Goal: Task Accomplishment & Management: Complete application form

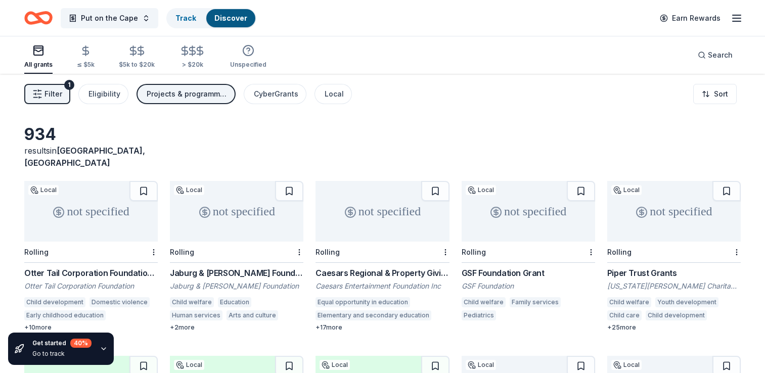
scroll to position [416, 0]
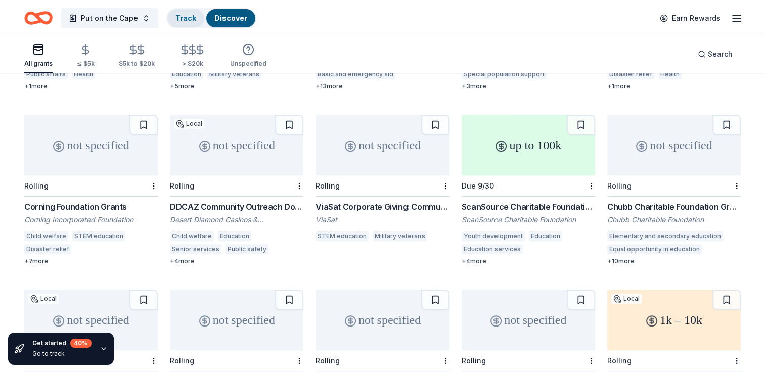
click at [185, 16] on link "Track" at bounding box center [186, 18] width 21 height 9
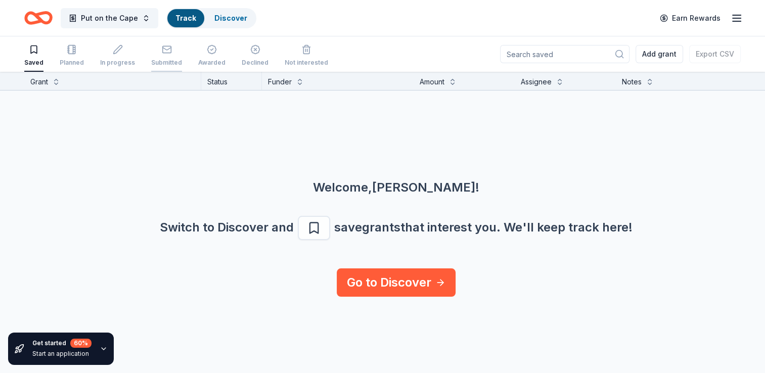
click at [168, 60] on div "Submitted" at bounding box center [166, 63] width 31 height 8
click at [42, 19] on icon "Home" at bounding box center [38, 18] width 28 height 24
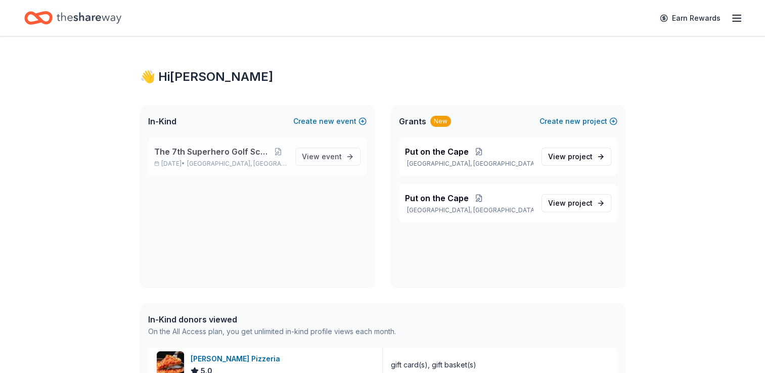
click at [205, 149] on span "The 7th Superhero Golf Scramble" at bounding box center [212, 152] width 116 height 12
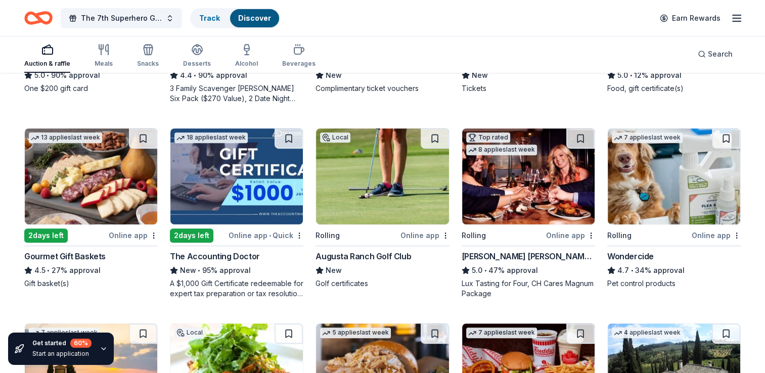
scroll to position [451, 0]
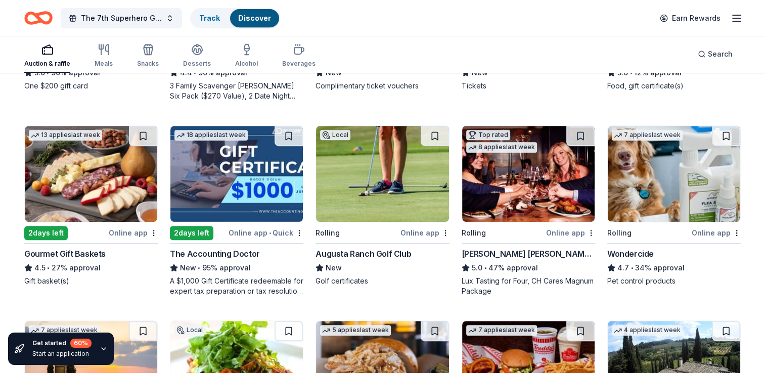
click at [365, 193] on img at bounding box center [382, 174] width 133 height 96
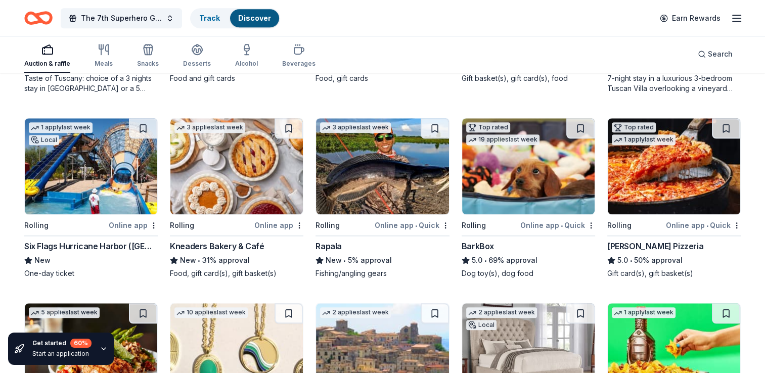
scroll to position [852, 0]
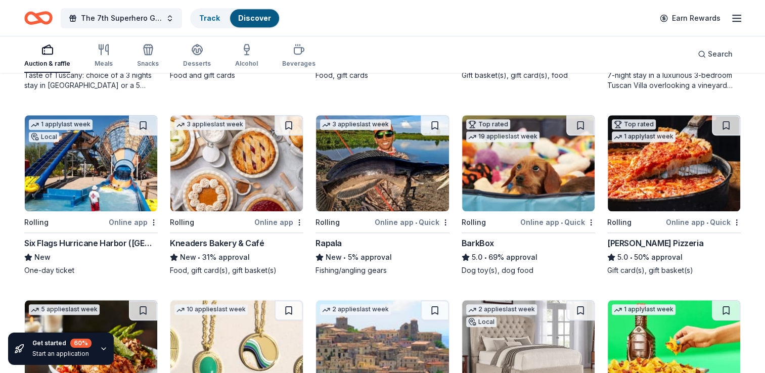
click at [686, 217] on div "Online app • Quick" at bounding box center [703, 222] width 75 height 13
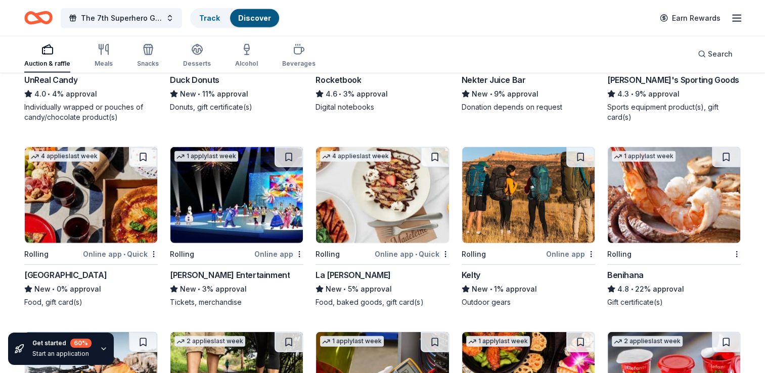
scroll to position [2551, 0]
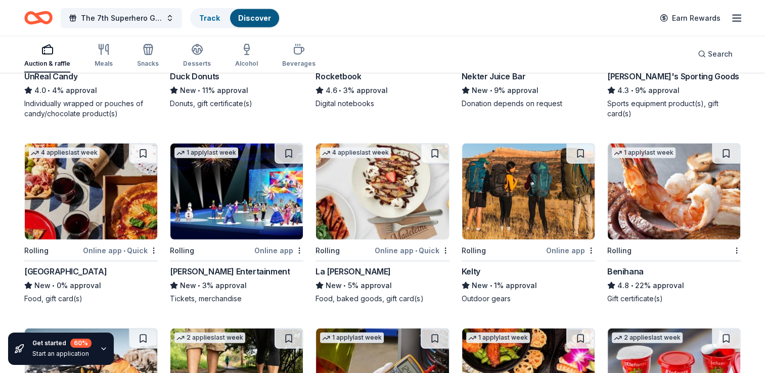
click at [678, 217] on img at bounding box center [674, 192] width 133 height 96
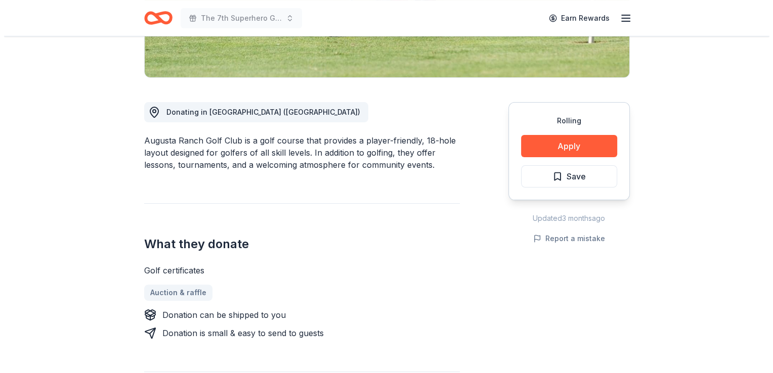
scroll to position [243, 0]
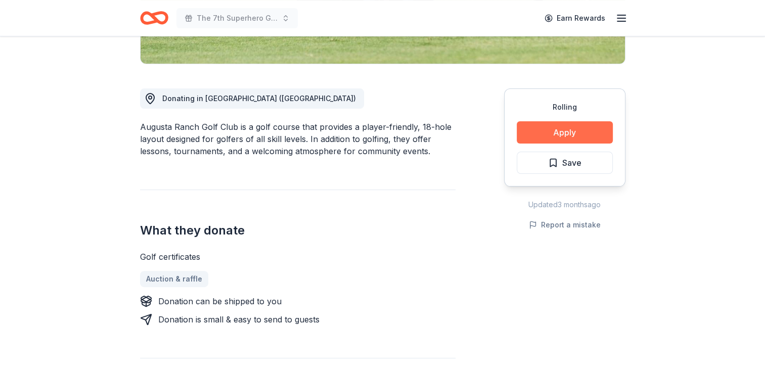
click at [588, 137] on button "Apply" at bounding box center [565, 132] width 96 height 22
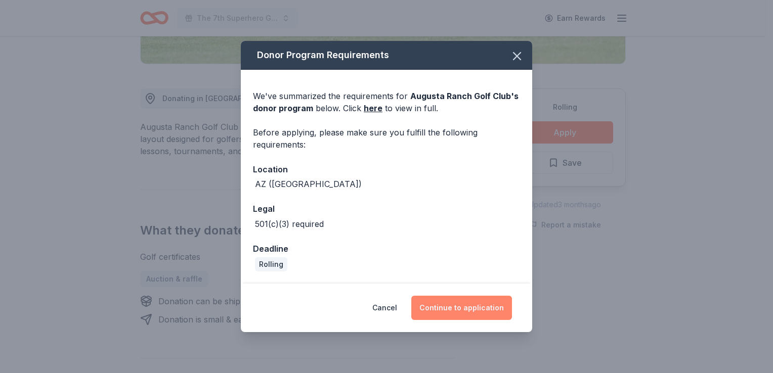
click at [472, 309] on button "Continue to application" at bounding box center [461, 308] width 101 height 24
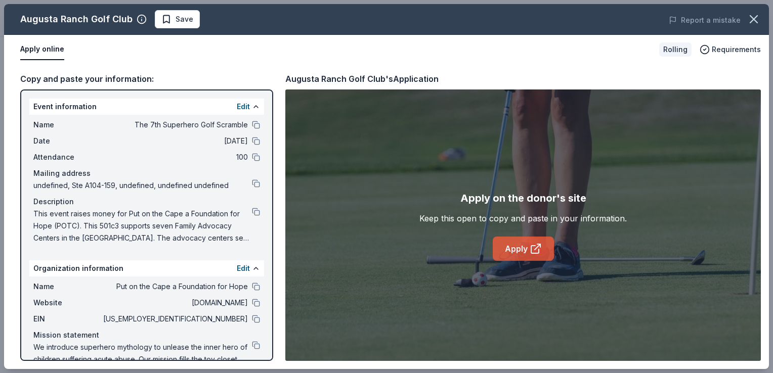
click at [516, 254] on link "Apply" at bounding box center [523, 249] width 61 height 24
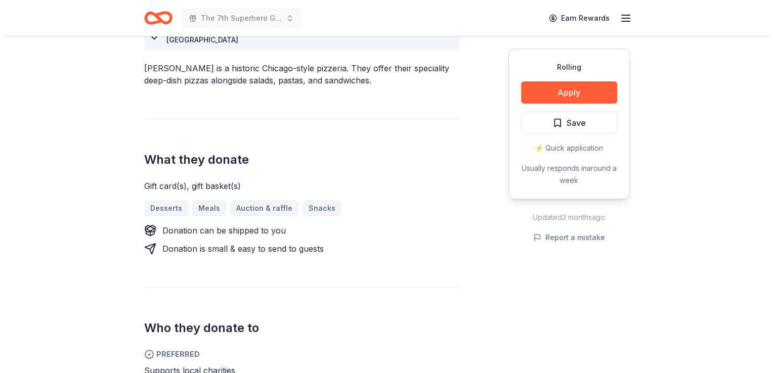
scroll to position [312, 0]
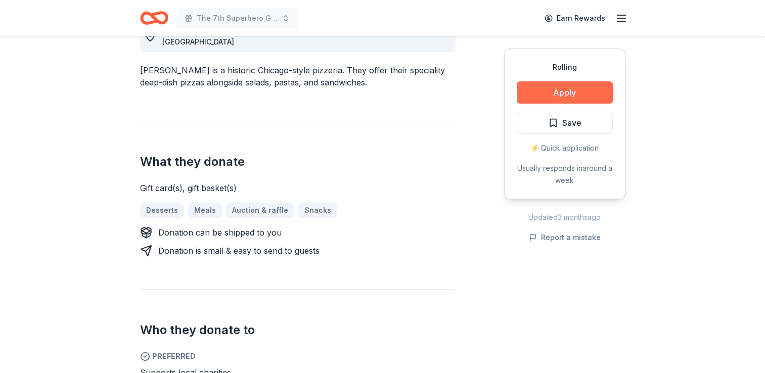
click at [587, 92] on button "Apply" at bounding box center [565, 92] width 96 height 22
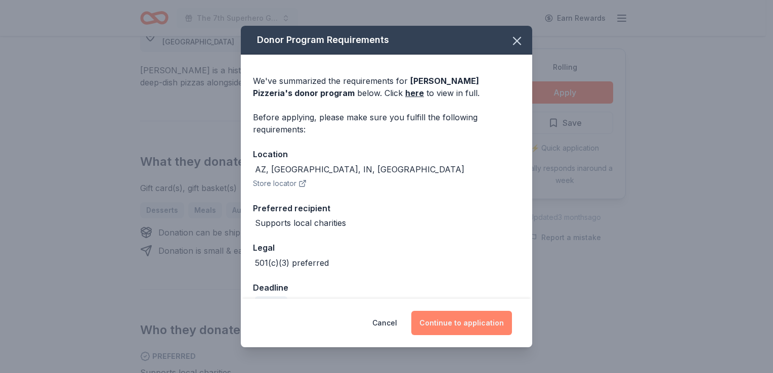
click at [462, 325] on button "Continue to application" at bounding box center [461, 323] width 101 height 24
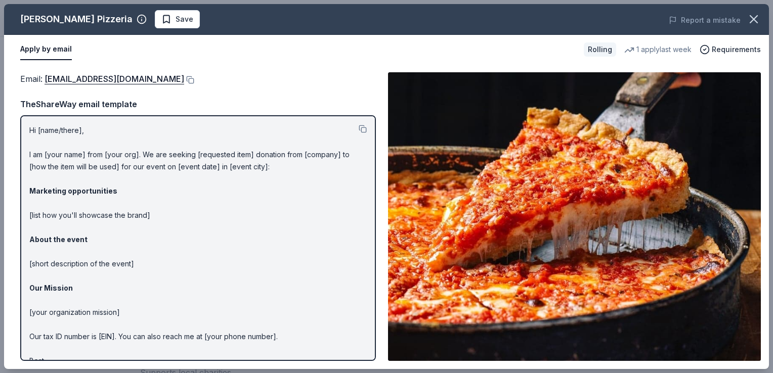
scroll to position [26, 0]
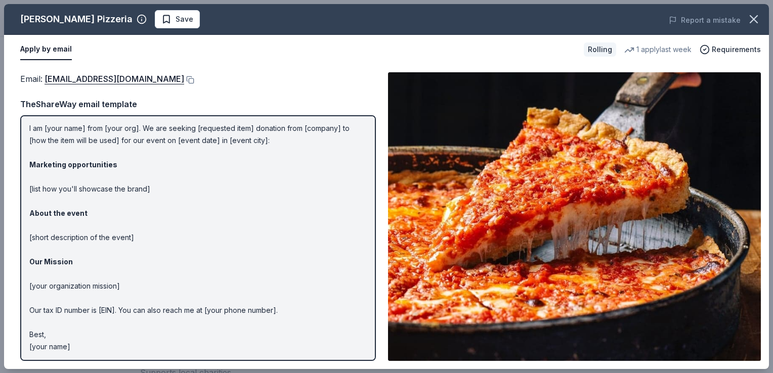
click at [308, 124] on p "Hi [name/there], I am [your name] from [your org]. We are seeking [requested it…" at bounding box center [197, 225] width 337 height 255
click at [308, 127] on p "Hi [name/there], I am [your name] from [your org]. We are seeking [requested it…" at bounding box center [197, 225] width 337 height 255
click at [84, 78] on link "donations@loumalnatis.com" at bounding box center [115, 78] width 140 height 13
click at [84, 76] on link "donations@loumalnatis.com" at bounding box center [115, 78] width 140 height 13
click at [184, 80] on button at bounding box center [189, 80] width 10 height 8
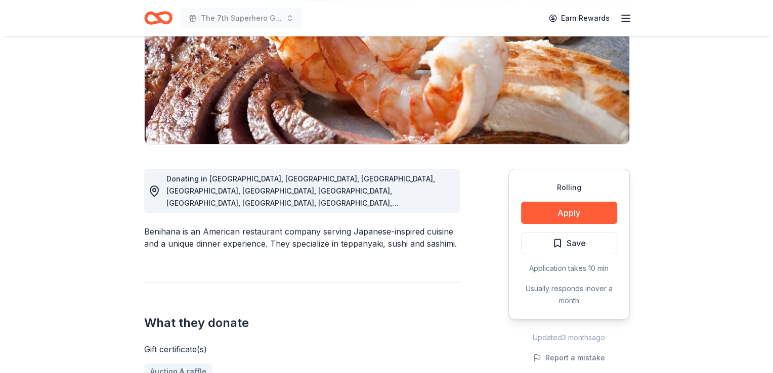
scroll to position [171, 0]
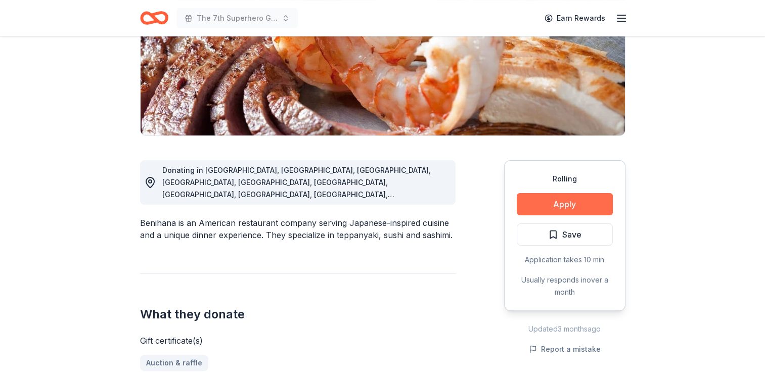
click at [539, 208] on button "Apply" at bounding box center [565, 204] width 96 height 22
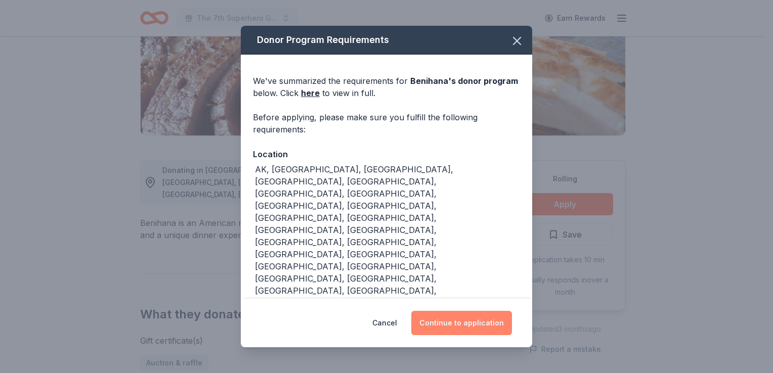
click at [461, 328] on button "Continue to application" at bounding box center [461, 323] width 101 height 24
